Goal: Information Seeking & Learning: Learn about a topic

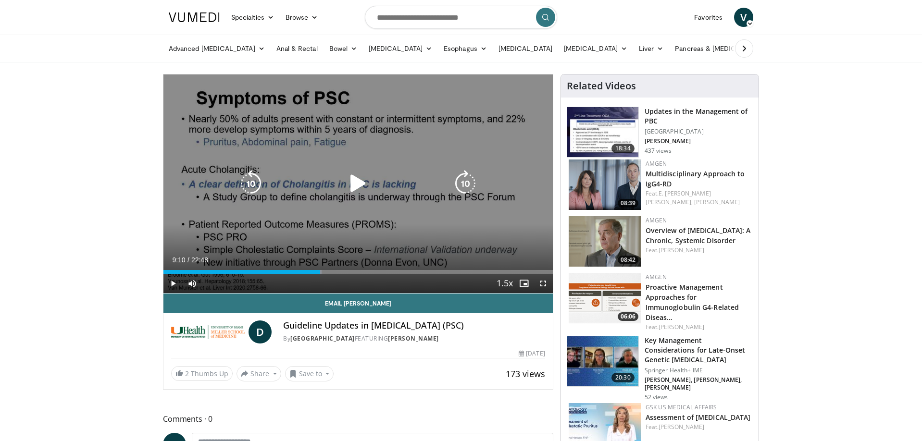
click at [247, 183] on icon "Video Player" at bounding box center [250, 183] width 27 height 27
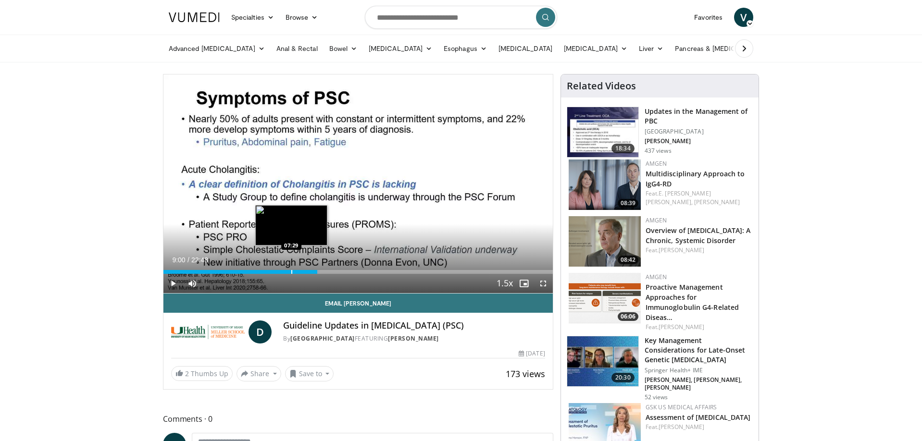
click at [291, 271] on div "Progress Bar" at bounding box center [291, 272] width 1 height 4
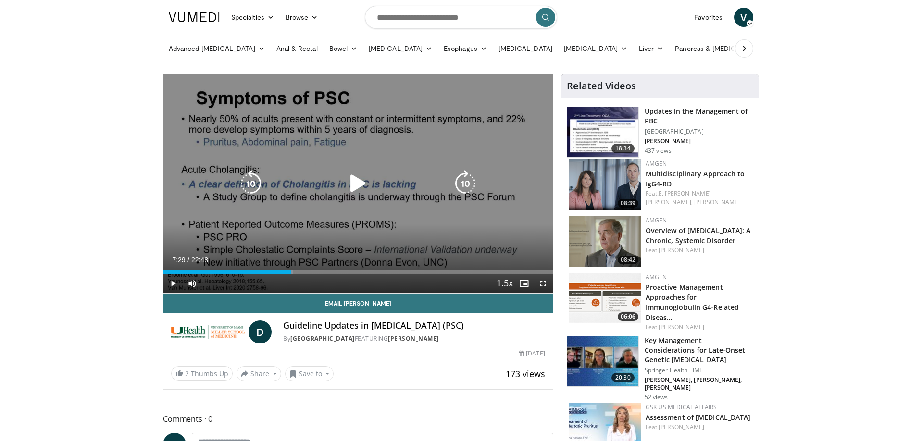
click at [360, 184] on icon "Video Player" at bounding box center [358, 183] width 27 height 27
click at [247, 182] on icon "Video Player" at bounding box center [250, 183] width 27 height 27
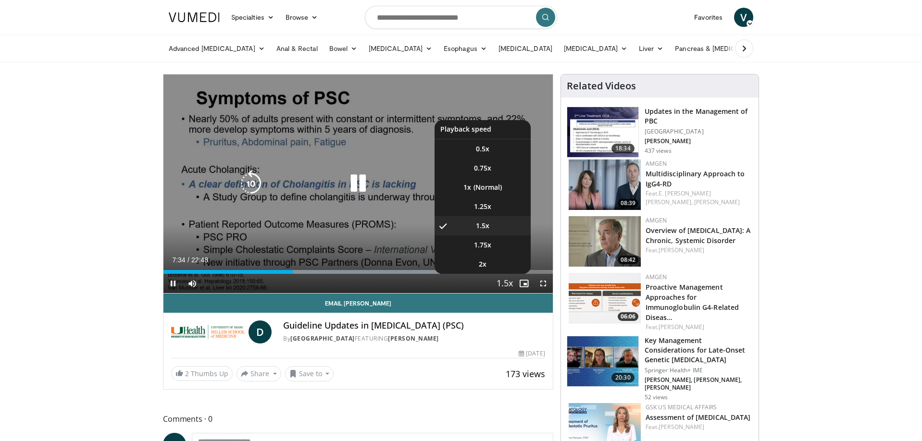
click at [483, 206] on div "20 seconds Tap to unmute" at bounding box center [357, 183] width 389 height 219
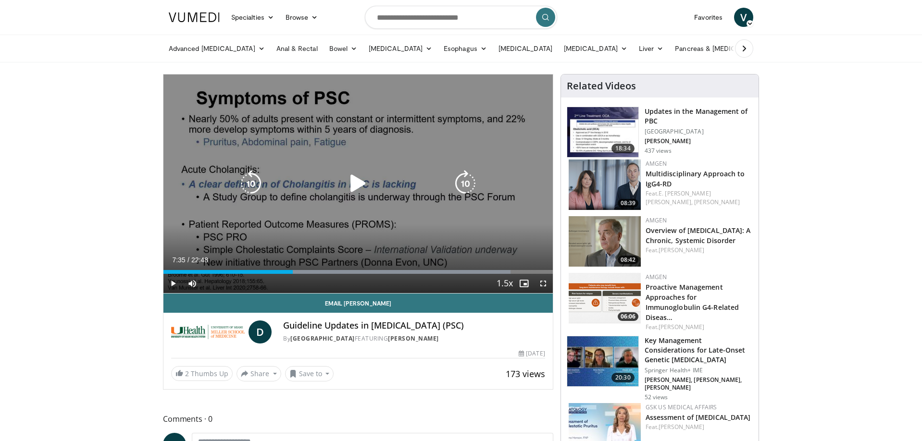
click at [357, 184] on icon "Video Player" at bounding box center [358, 183] width 27 height 27
click at [356, 183] on icon "Video Player" at bounding box center [358, 183] width 27 height 27
click at [361, 181] on icon "Video Player" at bounding box center [358, 183] width 27 height 27
click at [251, 185] on icon "Video Player" at bounding box center [250, 183] width 27 height 27
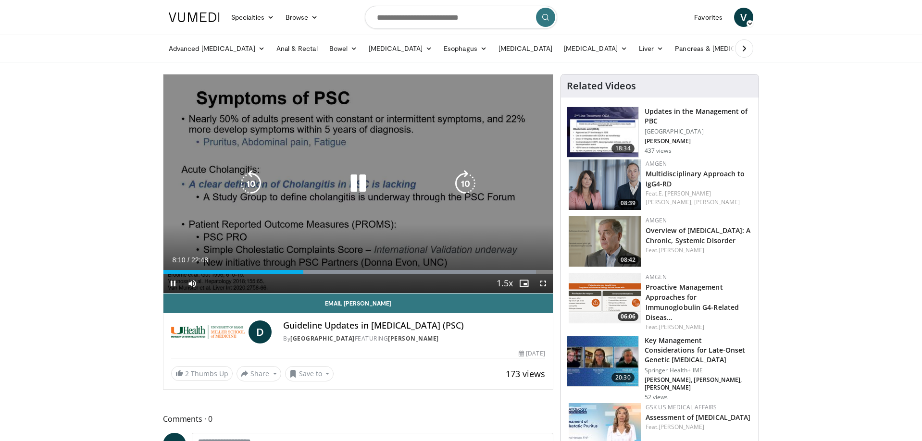
click at [359, 184] on icon "Video Player" at bounding box center [358, 183] width 27 height 27
click at [353, 182] on icon "Video Player" at bounding box center [358, 183] width 27 height 27
click at [355, 185] on icon "Video Player" at bounding box center [358, 183] width 27 height 27
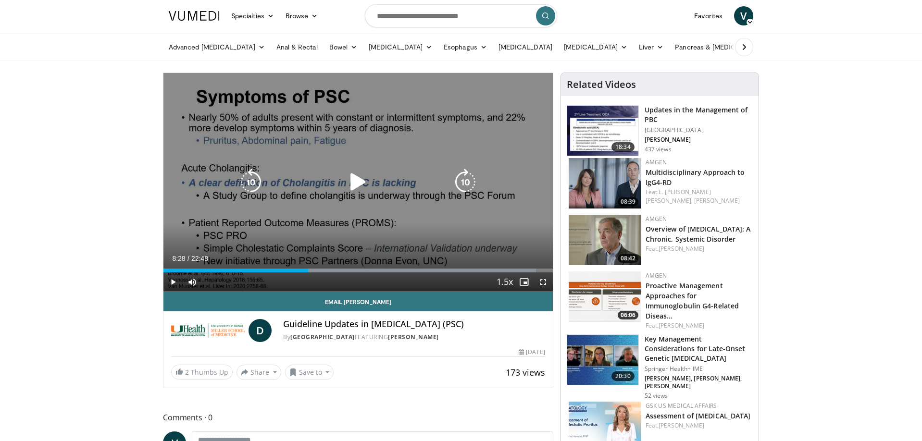
scroll to position [1, 0]
click at [356, 184] on icon "Video Player" at bounding box center [358, 182] width 27 height 27
click at [357, 182] on icon "Video Player" at bounding box center [358, 182] width 27 height 27
click at [359, 180] on icon "Video Player" at bounding box center [358, 182] width 27 height 27
click at [358, 181] on icon "Video Player" at bounding box center [358, 182] width 27 height 27
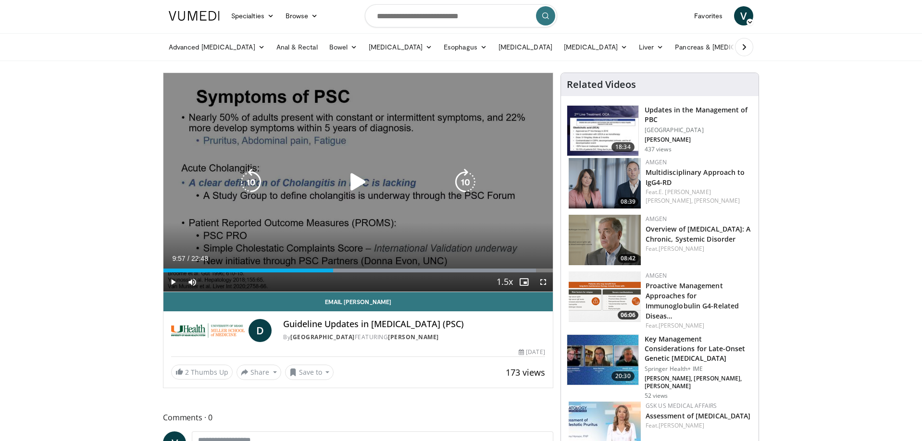
click at [352, 183] on icon "Video Player" at bounding box center [358, 182] width 27 height 27
click at [362, 185] on icon "Video Player" at bounding box center [358, 182] width 27 height 27
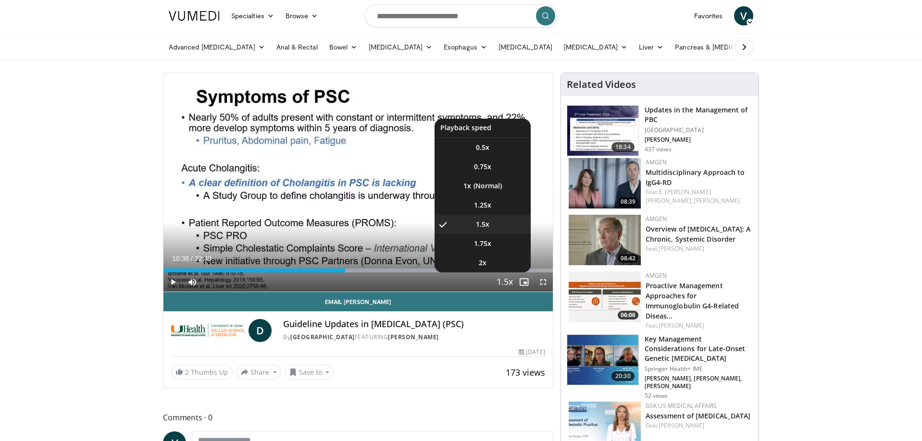
click at [502, 282] on span "Video Player" at bounding box center [504, 282] width 13 height 19
click at [494, 185] on li "1x" at bounding box center [482, 185] width 96 height 19
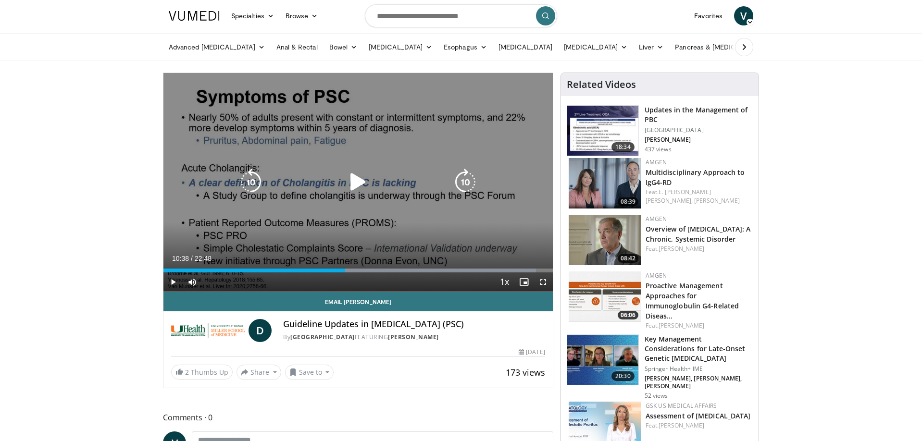
click at [361, 182] on icon "Video Player" at bounding box center [358, 182] width 27 height 27
click at [255, 180] on icon "Video Player" at bounding box center [250, 182] width 27 height 27
click at [249, 180] on icon "Video Player" at bounding box center [250, 182] width 27 height 27
click at [249, 179] on icon "Video Player" at bounding box center [250, 182] width 27 height 27
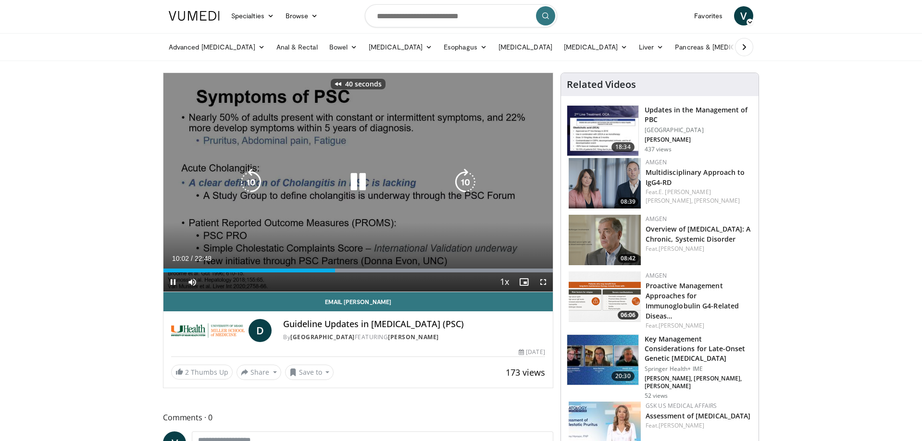
click at [250, 179] on icon "Video Player" at bounding box center [250, 182] width 27 height 27
click at [356, 183] on icon "Video Player" at bounding box center [358, 182] width 27 height 27
click at [354, 184] on icon "Video Player" at bounding box center [358, 182] width 27 height 27
click at [253, 181] on icon "Video Player" at bounding box center [250, 182] width 27 height 27
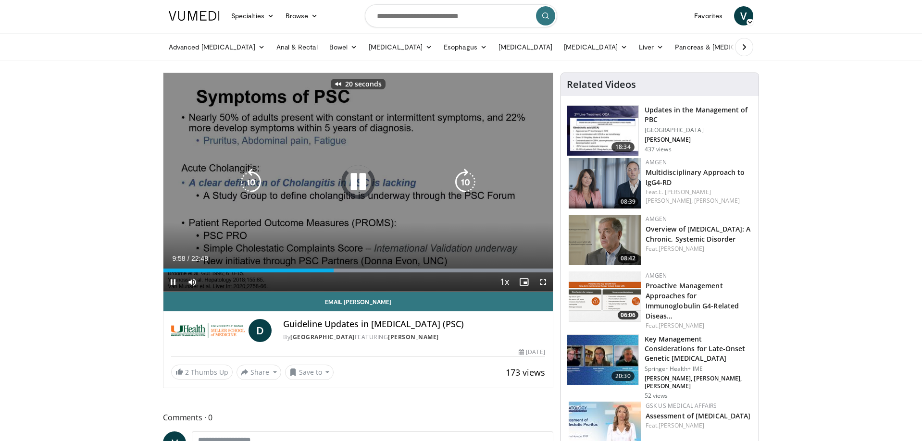
click at [253, 181] on icon "Video Player" at bounding box center [250, 182] width 27 height 27
click at [245, 178] on icon "Video Player" at bounding box center [250, 182] width 27 height 27
click at [357, 183] on icon "Video Player" at bounding box center [358, 182] width 27 height 27
click at [353, 181] on icon "Video Player" at bounding box center [358, 182] width 27 height 27
click at [252, 181] on icon "Video Player" at bounding box center [250, 182] width 27 height 27
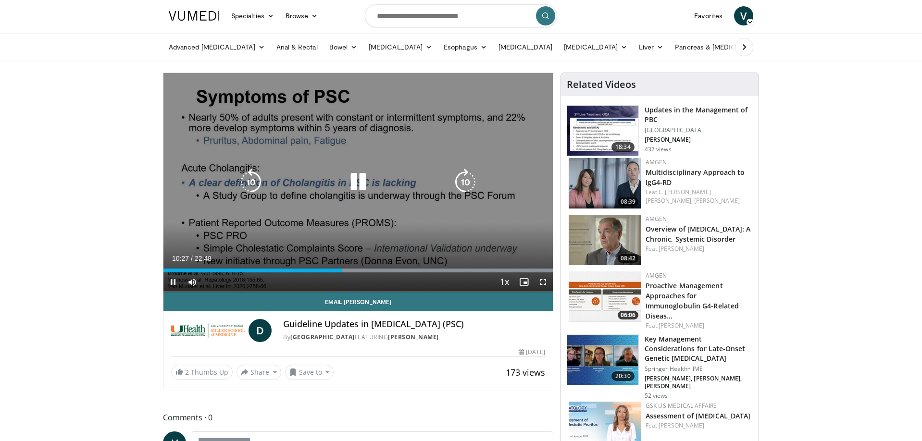
click at [358, 184] on icon "Video Player" at bounding box center [358, 182] width 27 height 27
click at [361, 185] on icon "Video Player" at bounding box center [358, 182] width 27 height 27
click at [357, 183] on icon "Video Player" at bounding box center [358, 182] width 27 height 27
click at [353, 176] on icon "Video Player" at bounding box center [358, 182] width 27 height 27
click at [358, 183] on icon "Video Player" at bounding box center [358, 182] width 27 height 27
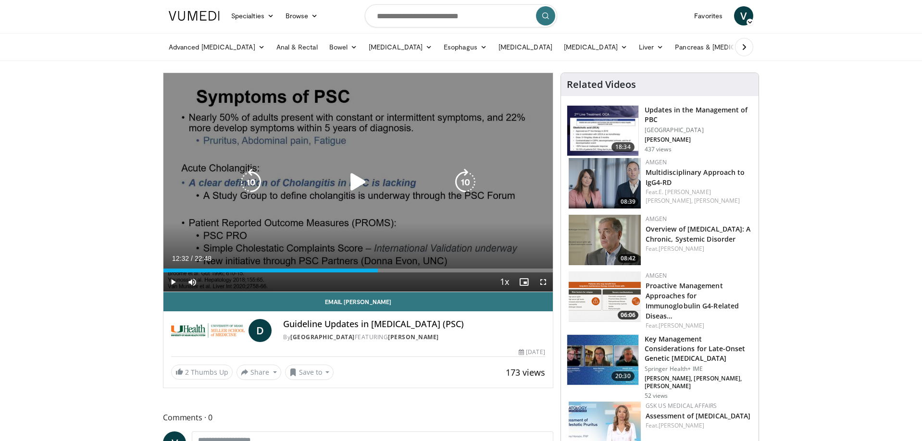
click at [353, 179] on icon "Video Player" at bounding box center [358, 182] width 27 height 27
click at [354, 184] on icon "Video Player" at bounding box center [358, 182] width 27 height 27
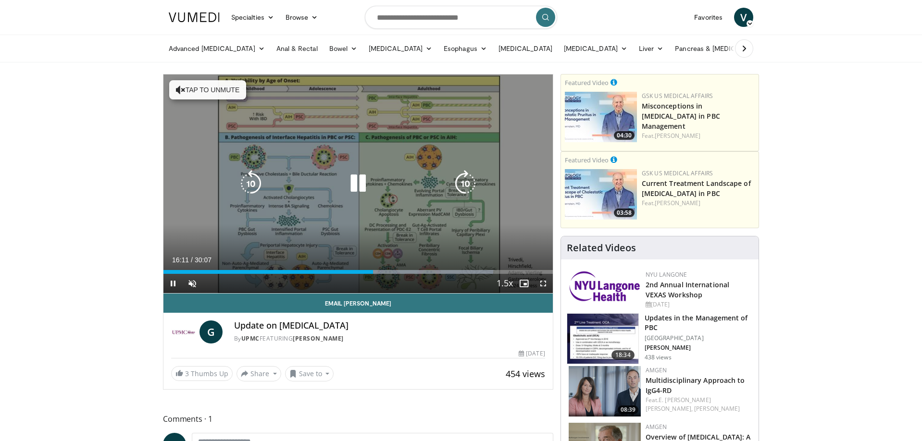
click at [359, 185] on icon "Video Player" at bounding box center [358, 183] width 27 height 27
